Goal: Check status: Check status

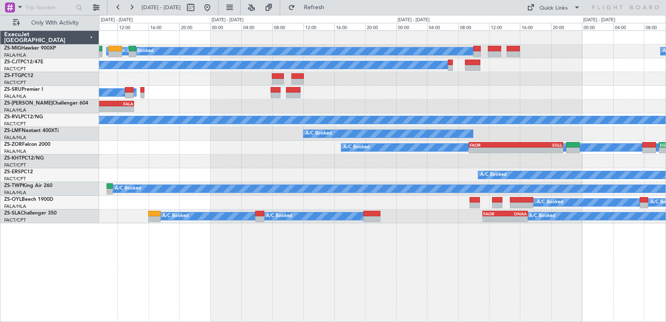
click at [431, 156] on div "A/C Booked A/C Booked A/C Booked A/C Booked A/C Booked A/C Booked A/C Booked A/…" at bounding box center [382, 127] width 566 height 192
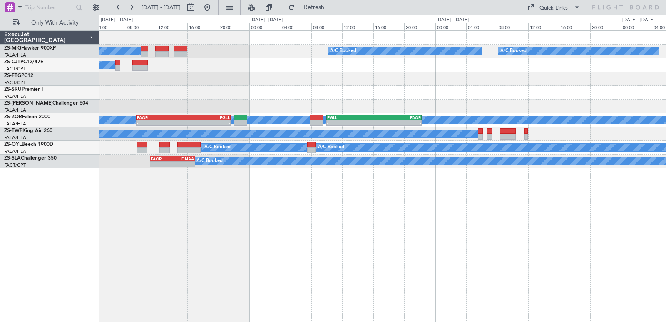
click at [260, 247] on div "A/C Booked A/C Booked A/C Booked A/C Booked A/C Booked A/C Booked A/C Booked A/…" at bounding box center [382, 175] width 567 height 291
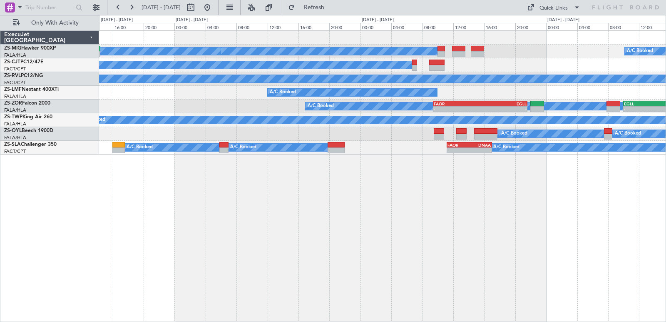
click at [556, 271] on div "A/C Booked A/C Booked A/C Booked A/C Booked A/C Booked A/C Booked A/C Booked A/…" at bounding box center [382, 175] width 567 height 291
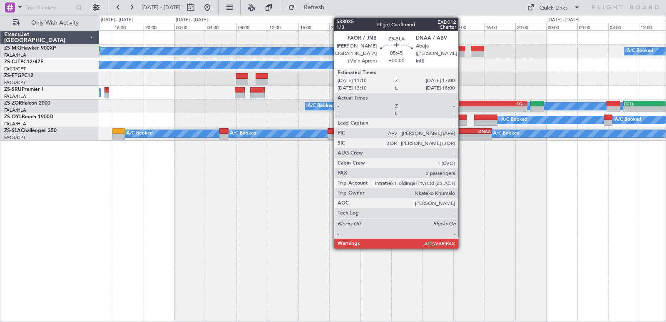
click at [484, 137] on div "-" at bounding box center [480, 136] width 22 height 5
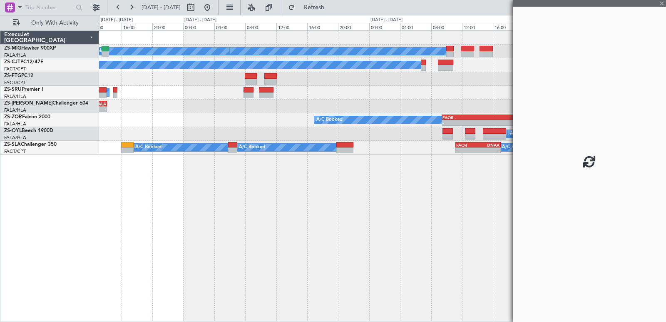
drag, startPoint x: 526, startPoint y: 150, endPoint x: 437, endPoint y: 163, distance: 90.1
click at [437, 163] on fb-app "[DATE] - [DATE] Refresh Quick Links Only With Activity A/C Booked A/C Booked A/…" at bounding box center [333, 163] width 666 height 315
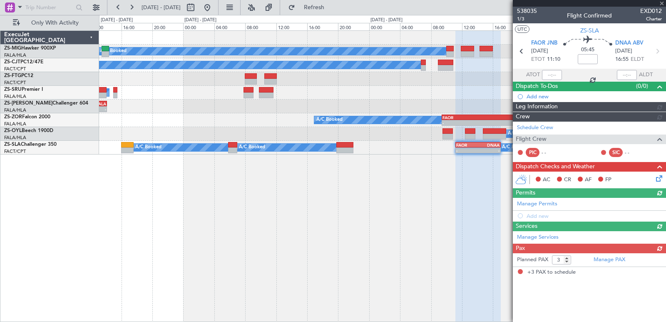
click at [662, 4] on div at bounding box center [589, 3] width 153 height 7
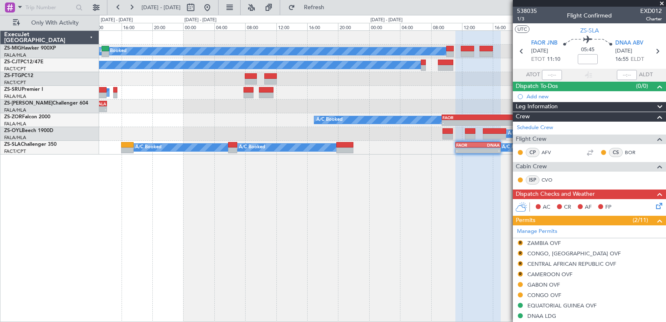
click at [661, 5] on span at bounding box center [661, 3] width 8 height 7
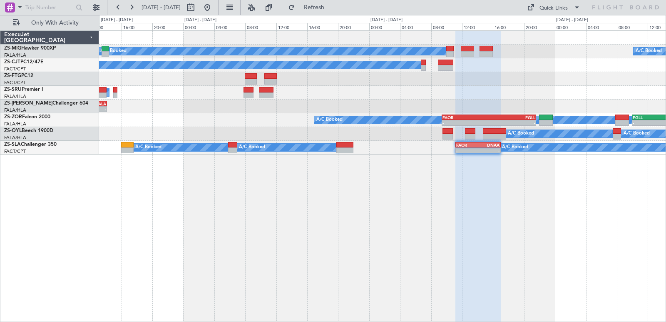
type input "0"
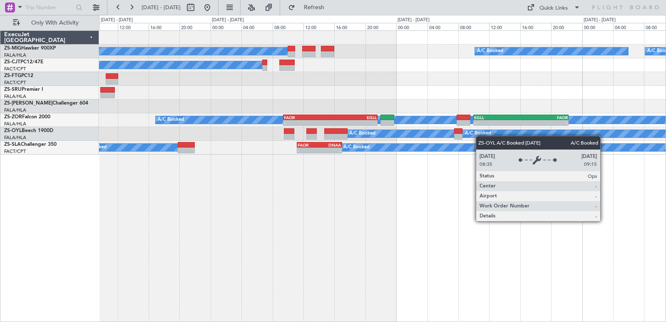
click at [306, 163] on div "A/C Booked A/C Booked A/C Booked A/C Booked A/C Booked A/C Booked A/C Booked - …" at bounding box center [382, 175] width 567 height 291
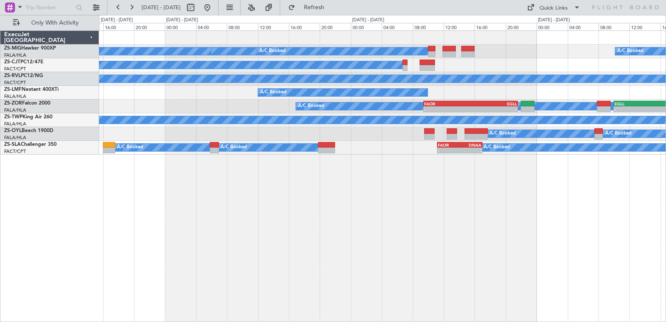
click at [619, 214] on div "A/C Booked A/C Booked A/C Booked A/C Booked A/C Booked A/C Booked A/C Booked A/…" at bounding box center [382, 175] width 567 height 291
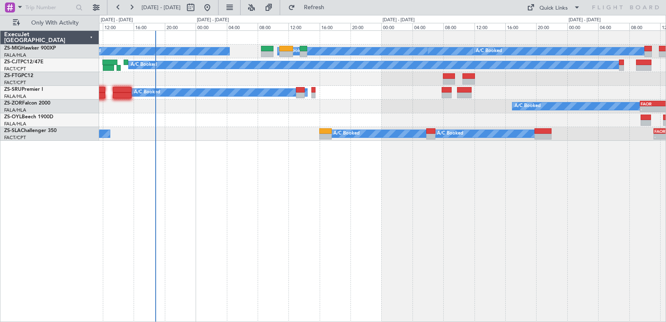
click at [489, 220] on div "A/C Booked A/C Booked A/C Booked A/C Booked A/C Booked A/C Booked A/C Booked A/…" at bounding box center [382, 175] width 567 height 291
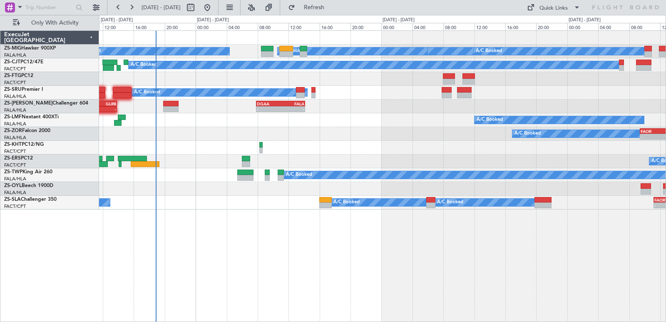
drag, startPoint x: 628, startPoint y: 227, endPoint x: 553, endPoint y: 218, distance: 75.9
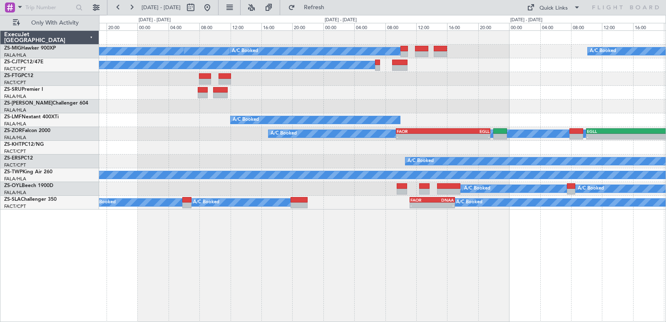
click at [301, 215] on div "A/C Booked A/C Booked A/C Booked A/C Booked A/C Booked A/C Booked A/C Booked A/…" at bounding box center [382, 175] width 567 height 291
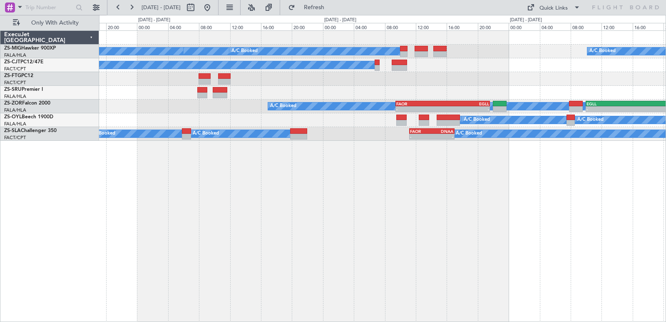
drag, startPoint x: 414, startPoint y: 250, endPoint x: 585, endPoint y: 294, distance: 176.1
click at [250, 248] on div "A/C Booked A/C Booked A/C Booked A/C Booked A/C Booked A/C Booked A/C Booked A/…" at bounding box center [382, 175] width 567 height 291
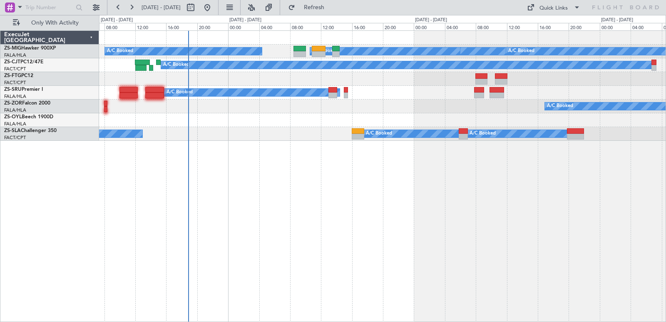
click at [527, 321] on html "[DATE] - [DATE] Refresh Quick Links Only With Activity A/C Booked A/C Booked A/…" at bounding box center [333, 161] width 666 height 322
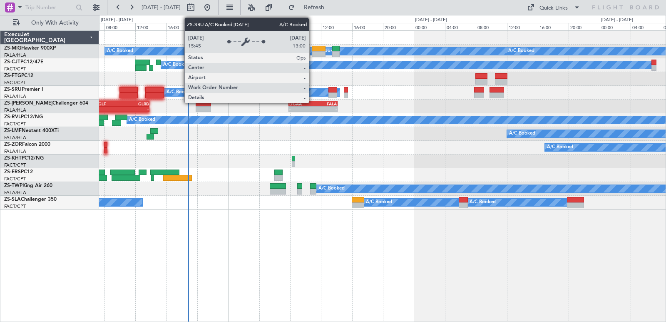
click at [328, 93] on div "A/C Booked" at bounding box center [246, 92] width 164 height 7
